Goal: Transaction & Acquisition: Book appointment/travel/reservation

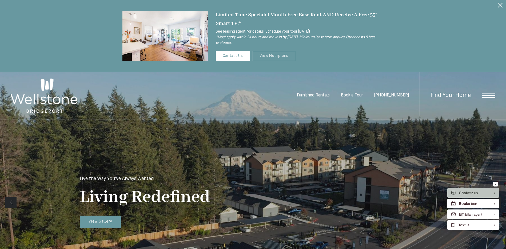
click at [272, 53] on link "View Floorplans" at bounding box center [274, 56] width 43 height 10
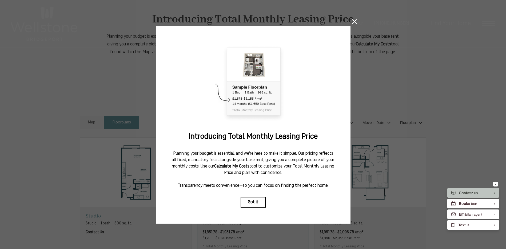
click at [253, 198] on button "Got it" at bounding box center [253, 202] width 25 height 11
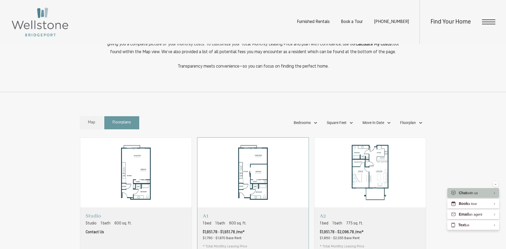
scroll to position [400, 0]
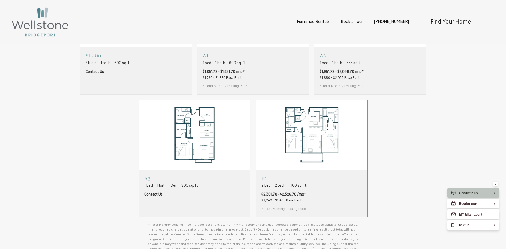
click at [339, 207] on div "B1 2 bed 2 bath 1100 sq. ft. $2,301.78 - $2,526.78 /mo* $2,240 - $2,465 Base Re…" at bounding box center [311, 193] width 111 height 47
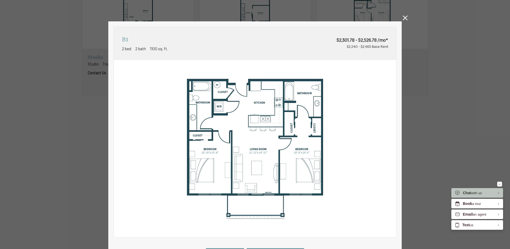
scroll to position [80, 0]
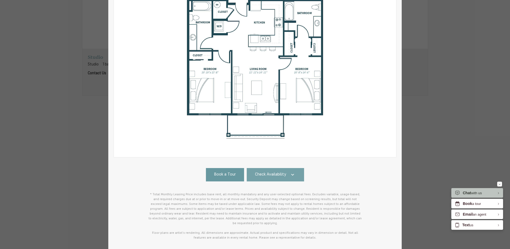
click at [279, 178] on span "Check Availability" at bounding box center [270, 175] width 31 height 6
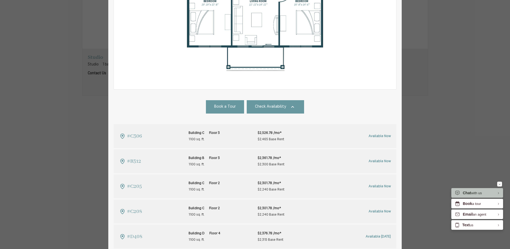
scroll to position [160, 0]
